Goal: Find specific page/section: Find specific page/section

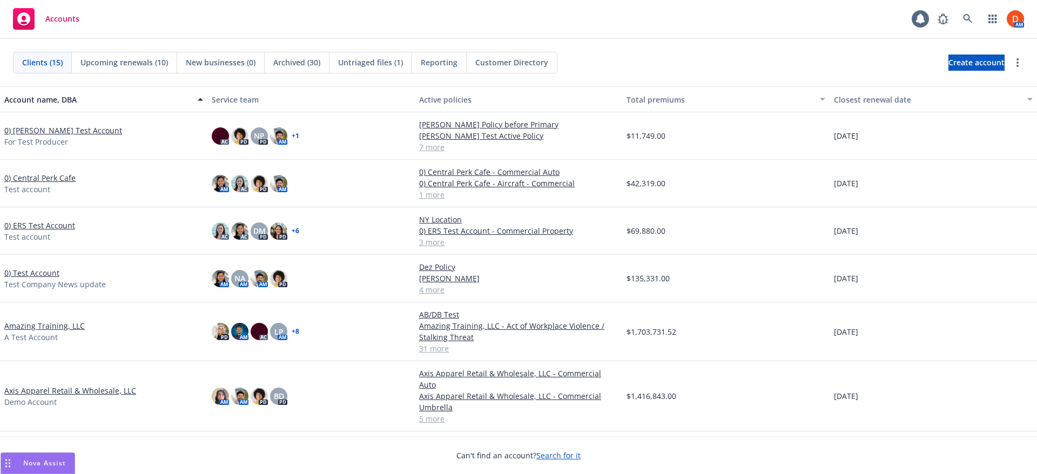
click at [72, 132] on link "0) [PERSON_NAME] Test Account" at bounding box center [63, 130] width 118 height 11
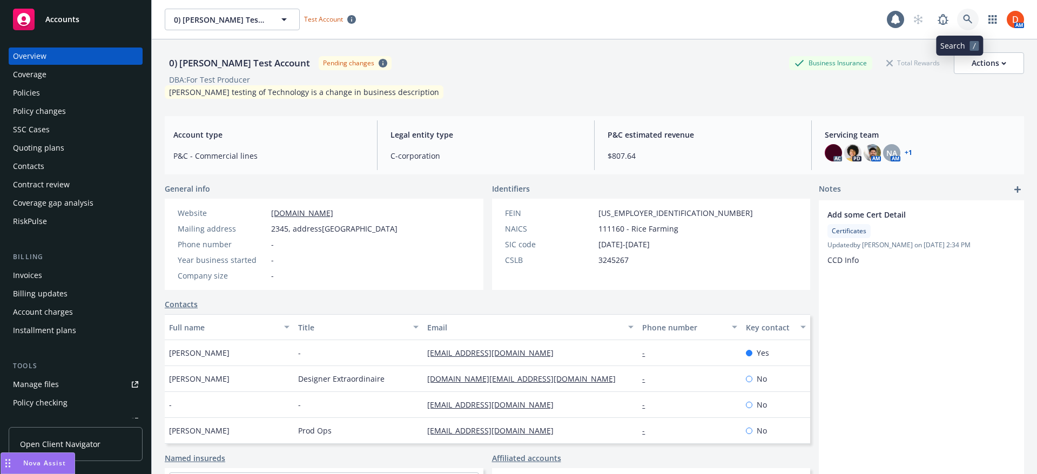
click at [963, 19] on icon at bounding box center [968, 20] width 10 height 10
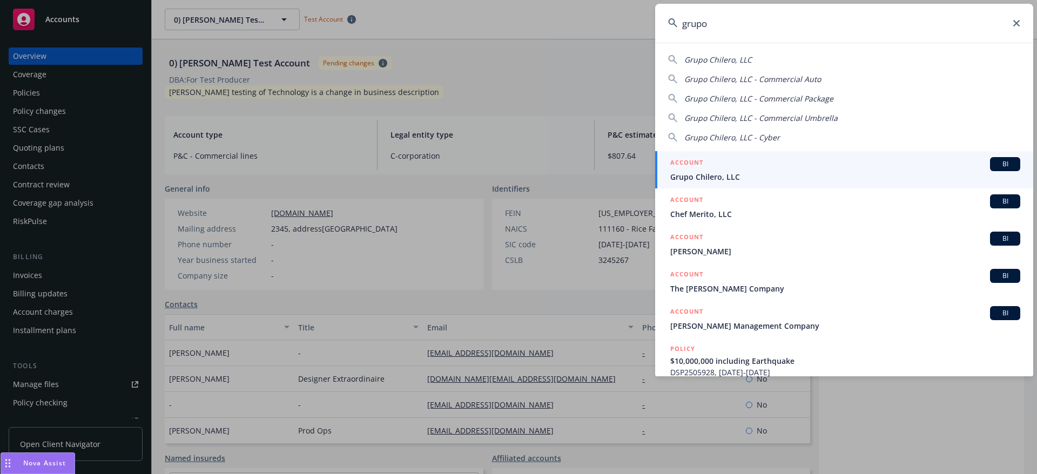
type input "grupo"
click at [768, 179] on span "Grupo Chilero, LLC" at bounding box center [845, 176] width 350 height 11
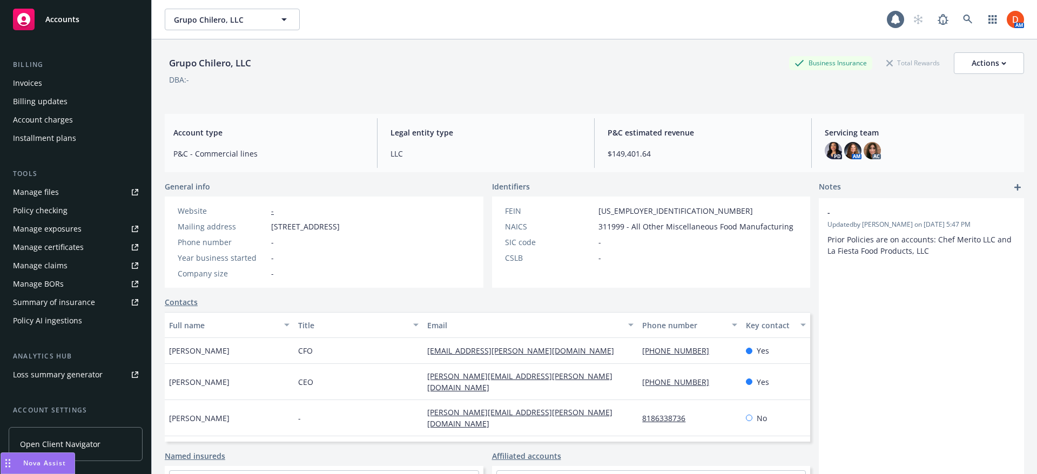
scroll to position [266, 0]
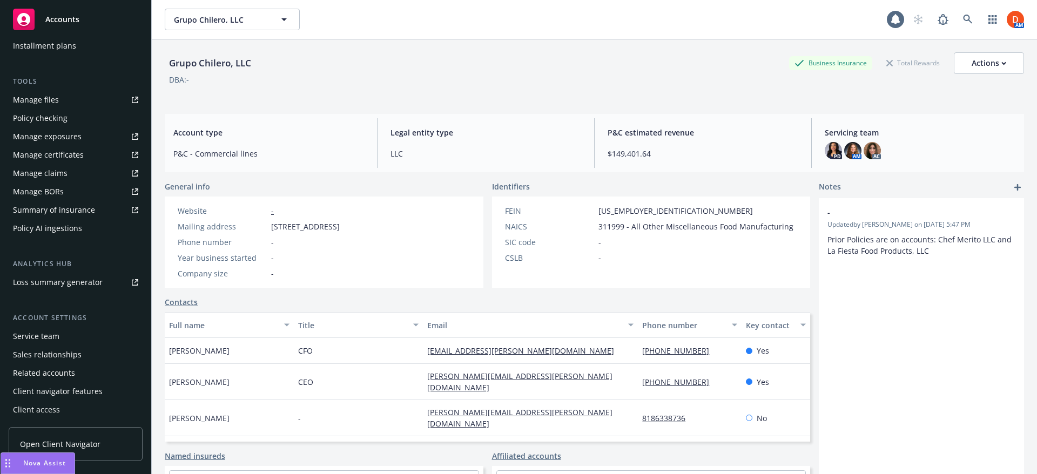
click at [84, 396] on div "Client navigator features" at bounding box center [58, 391] width 90 height 17
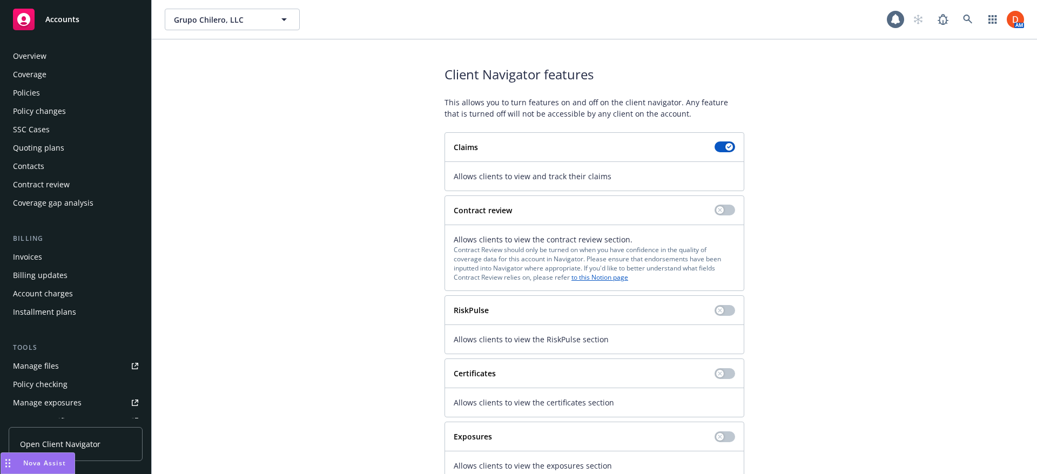
click at [77, 53] on div "Overview" at bounding box center [75, 56] width 125 height 17
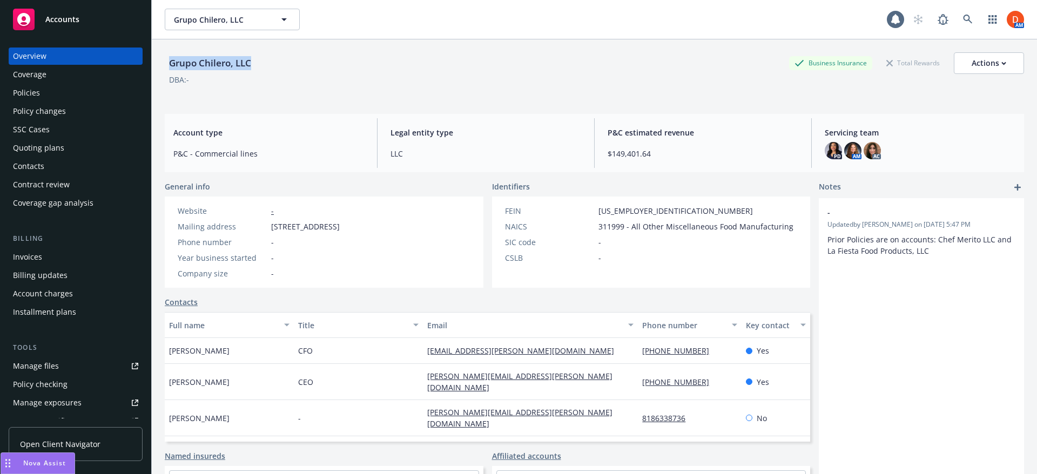
drag, startPoint x: 254, startPoint y: 62, endPoint x: 161, endPoint y: 59, distance: 92.9
click at [161, 59] on div "Grupo Chilero, LLC Business Insurance Total Rewards Actions DBA: - Account type…" at bounding box center [594, 276] width 885 height 474
copy div "Grupo Chilero, LLC"
click at [198, 101] on div "Grupo Chilero, LLC Business Insurance Total Rewards Actions DBA: -" at bounding box center [594, 72] width 859 height 66
